Goal: Task Accomplishment & Management: Use online tool/utility

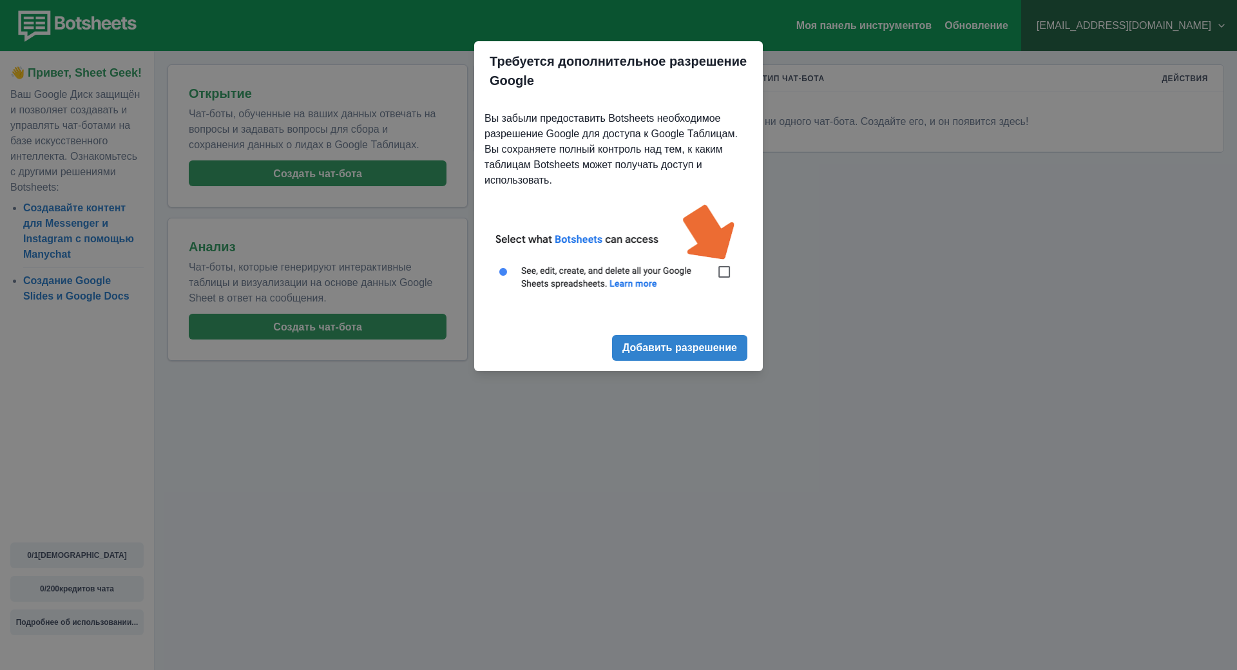
click at [832, 274] on div "Требуется дополнительное разрешение Google Вы забыли предоставить Botsheets нео…" at bounding box center [618, 335] width 1237 height 670
click at [436, 327] on div "Требуется дополнительное разрешение Google Вы забыли предоставить Botsheets нео…" at bounding box center [618, 335] width 1237 height 670
click at [691, 353] on font "Добавить разрешение" at bounding box center [679, 348] width 115 height 11
